Goal: Task Accomplishment & Management: Use online tool/utility

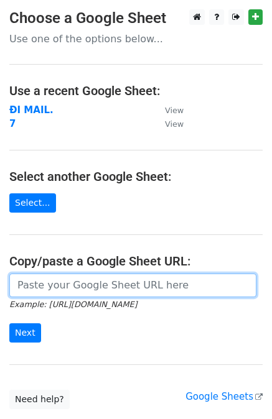
click at [101, 281] on input "url" at bounding box center [132, 285] width 247 height 24
paste input "https://docs.google.com/spreadsheets/d/1Tc2LbWuj7UNj-ocQUuPYr0X7Mn-RgJu30I6q7cH…"
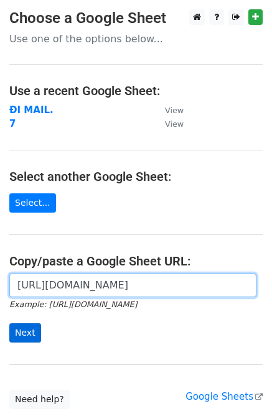
type input "https://docs.google.com/spreadsheets/d/1Tc2LbWuj7UNj-ocQUuPYr0X7Mn-RgJu30I6q7cH…"
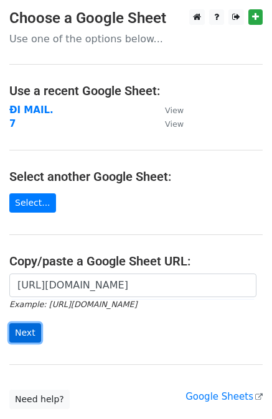
scroll to position [0, 0]
click at [22, 331] on input "Next" at bounding box center [25, 332] width 32 height 19
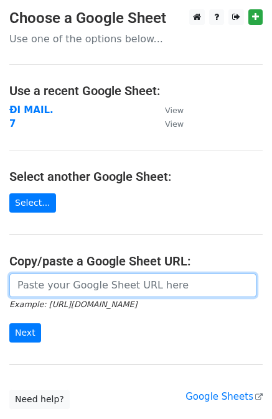
click at [92, 286] on input "url" at bounding box center [132, 285] width 247 height 24
paste input "https://docs.google.com/spreadsheets/d/1Tc2LbWuj7UNj-ocQUuPYr0X7Mn-RgJu30I6q7cH…"
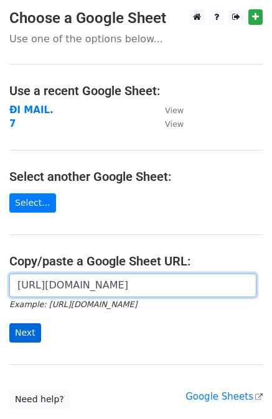
type input "https://docs.google.com/spreadsheets/d/1Tc2LbWuj7UNj-ocQUuPYr0X7Mn-RgJu30I6q7cH…"
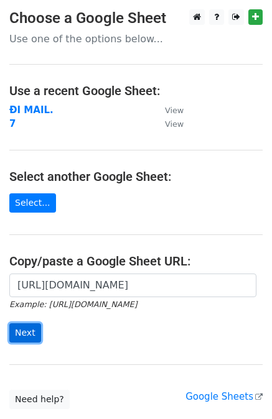
scroll to position [0, 0]
click at [21, 336] on input "Next" at bounding box center [25, 332] width 32 height 19
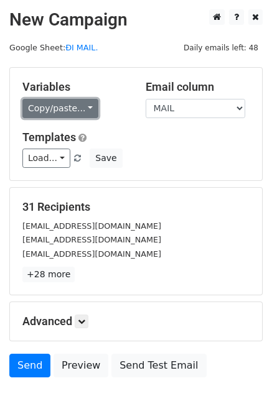
click at [57, 107] on link "Copy/paste..." at bounding box center [60, 108] width 76 height 19
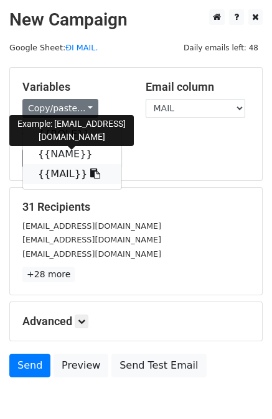
click at [54, 172] on link "{{MAIL}}" at bounding box center [72, 174] width 98 height 20
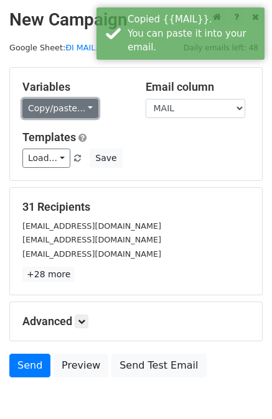
click at [65, 107] on link "Copy/paste..." at bounding box center [60, 108] width 76 height 19
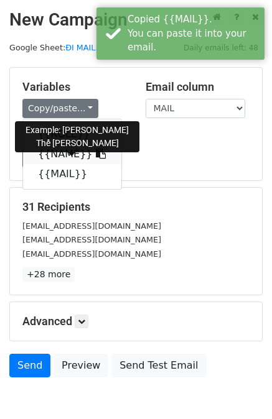
click at [59, 150] on link "{{NAME}}" at bounding box center [72, 154] width 98 height 20
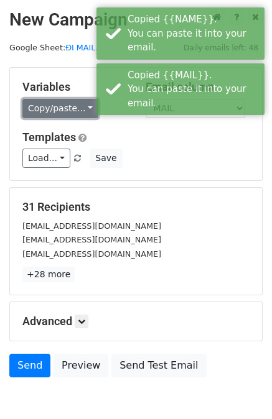
click at [63, 103] on link "Copy/paste..." at bounding box center [60, 108] width 76 height 19
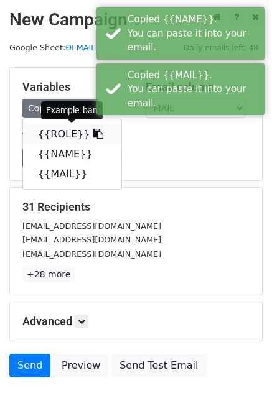
click at [59, 135] on link "{{ROLE}}" at bounding box center [72, 134] width 98 height 20
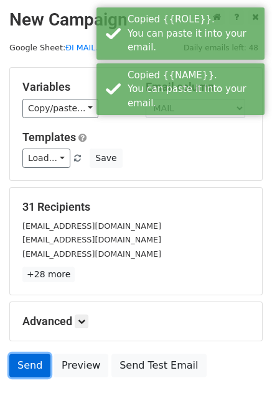
drag, startPoint x: 29, startPoint y: 369, endPoint x: 19, endPoint y: 362, distance: 11.6
click at [19, 362] on link "Send" at bounding box center [29, 366] width 41 height 24
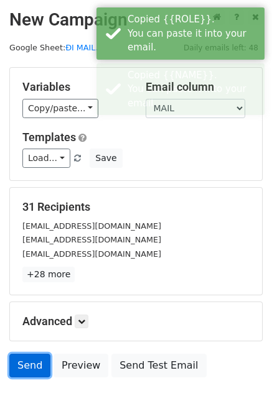
click at [19, 362] on link "Send" at bounding box center [29, 366] width 41 height 24
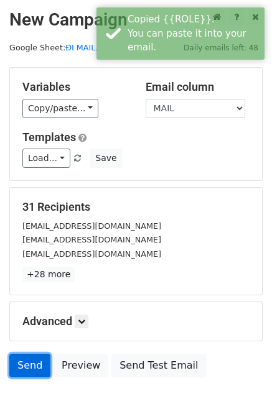
click at [19, 362] on link "Send" at bounding box center [29, 366] width 41 height 24
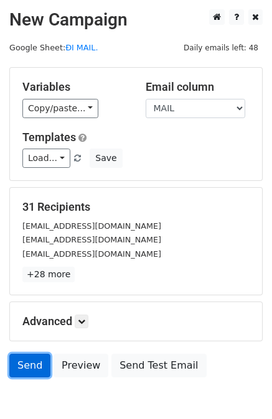
click at [19, 362] on link "Send" at bounding box center [29, 366] width 41 height 24
click at [21, 362] on link "Send" at bounding box center [29, 366] width 41 height 24
